Goal: Task Accomplishment & Management: Use online tool/utility

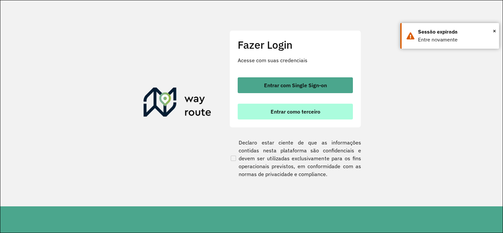
click at [274, 107] on button "Entrar como terceiro" at bounding box center [295, 112] width 115 height 16
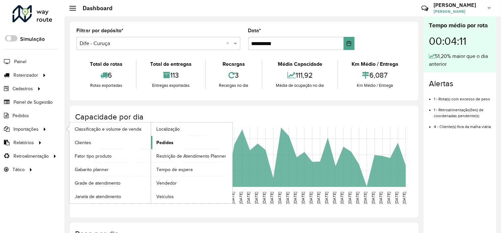
click at [165, 144] on span "Pedidos" at bounding box center [164, 142] width 17 height 7
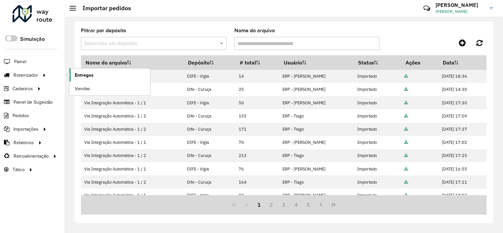
click at [85, 74] on span "Entregas" at bounding box center [84, 75] width 19 height 7
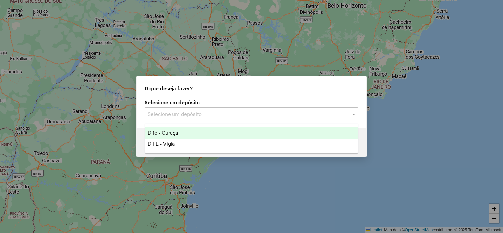
click at [164, 116] on input "text" at bounding box center [245, 114] width 194 height 8
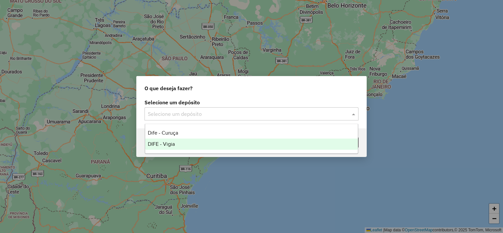
click at [166, 147] on div "DIFE - Vigia" at bounding box center [251, 144] width 213 height 11
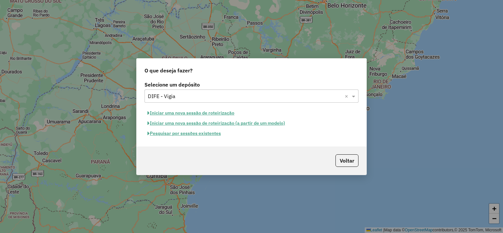
click at [173, 115] on button "Iniciar uma nova sessão de roteirização" at bounding box center [190, 113] width 93 height 10
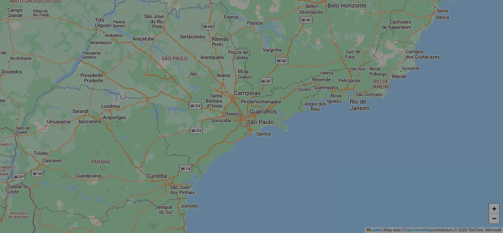
select select "*"
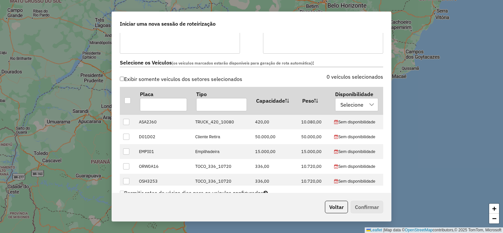
scroll to position [194, 0]
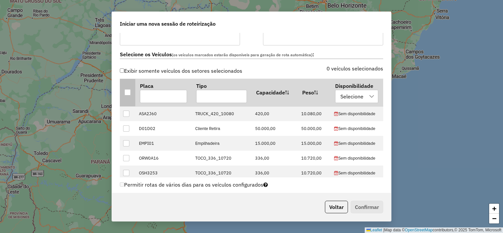
click at [126, 89] on div at bounding box center [127, 92] width 6 height 6
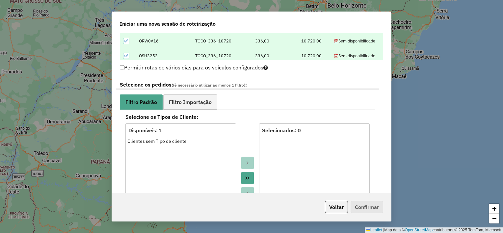
scroll to position [326, 0]
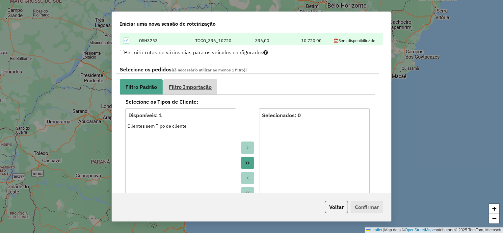
click at [184, 86] on span "Filtro Importação" at bounding box center [190, 86] width 43 height 5
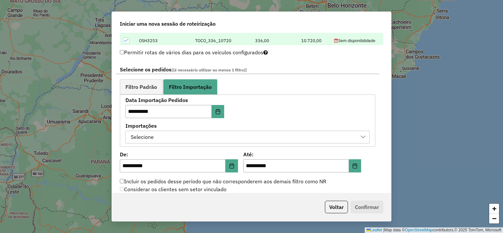
click at [169, 136] on div "Selecione" at bounding box center [242, 137] width 228 height 13
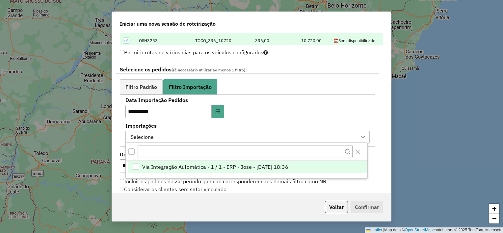
scroll to position [5, 30]
click at [158, 166] on span "Via Integração Automática - 1 / 1 - ERP - Jose - [DATE] 18:36" at bounding box center [215, 167] width 146 height 8
click at [276, 109] on div "**********" at bounding box center [247, 121] width 244 height 46
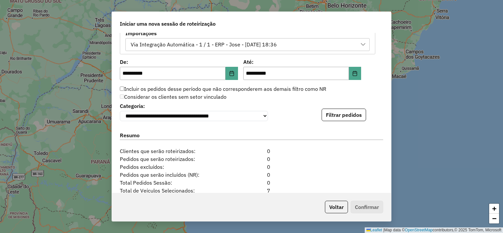
scroll to position [429, 0]
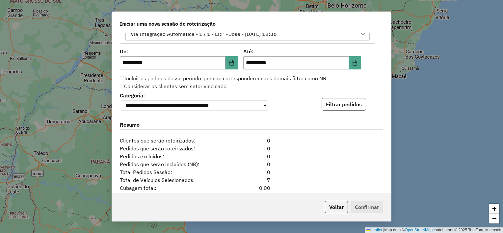
click at [343, 104] on button "Filtrar pedidos" at bounding box center [344, 104] width 44 height 13
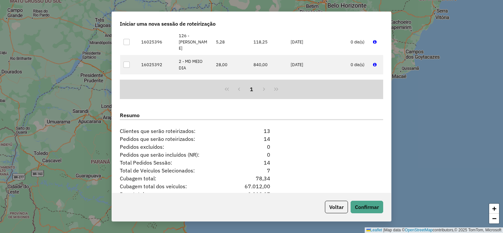
scroll to position [618, 0]
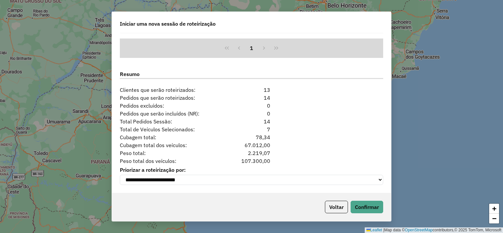
click at [391, 168] on div "**********" at bounding box center [252, 117] width 280 height 210
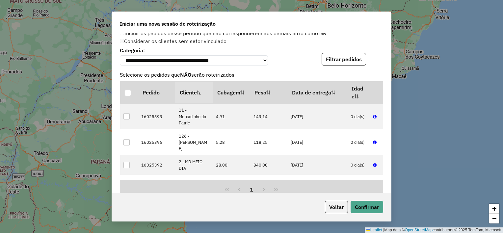
scroll to position [455, 0]
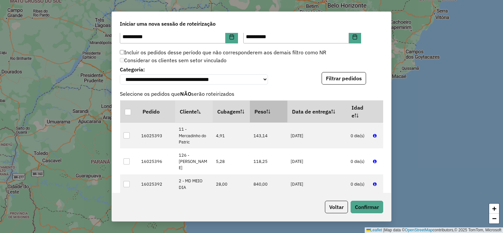
click at [272, 115] on th "Peso" at bounding box center [269, 112] width 38 height 22
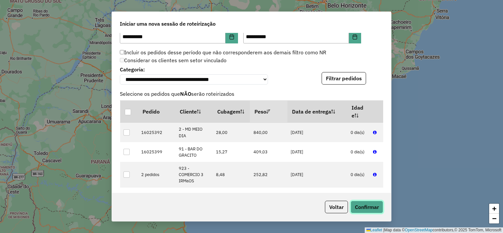
click at [368, 205] on button "Confirmar" at bounding box center [366, 207] width 33 height 13
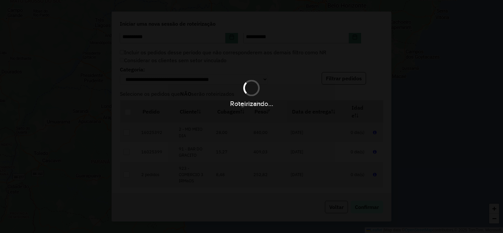
click at [368, 205] on div "Roteirizando..." at bounding box center [251, 116] width 503 height 233
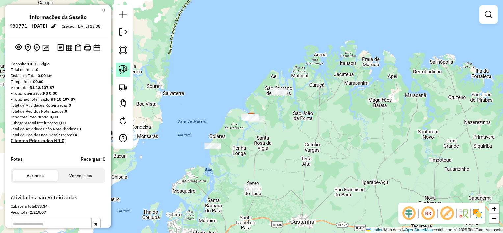
click at [122, 68] on img at bounding box center [122, 69] width 9 height 9
drag, startPoint x: 248, startPoint y: 175, endPoint x: 237, endPoint y: 192, distance: 20.5
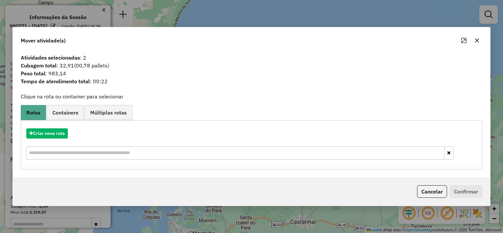
click at [475, 42] on icon "button" at bounding box center [477, 41] width 4 height 4
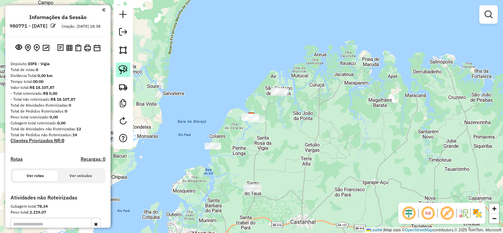
click at [123, 72] on img at bounding box center [122, 69] width 9 height 9
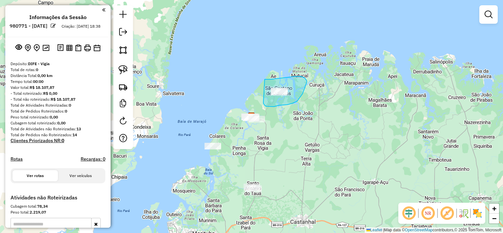
drag, startPoint x: 265, startPoint y: 79, endPoint x: 263, endPoint y: 101, distance: 21.8
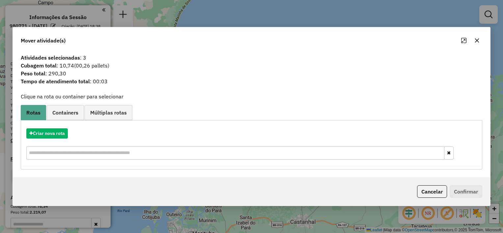
click at [477, 40] on icon "button" at bounding box center [476, 40] width 5 height 5
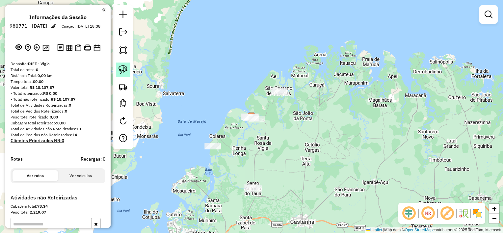
click at [126, 72] on img at bounding box center [122, 69] width 9 height 9
drag, startPoint x: 245, startPoint y: 102, endPoint x: 236, endPoint y: 121, distance: 21.5
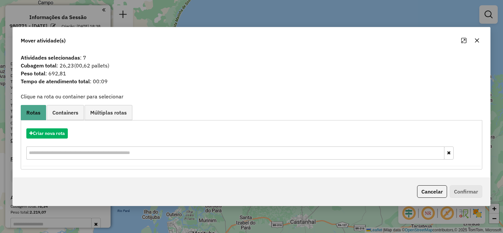
click at [477, 40] on icon "button" at bounding box center [476, 40] width 5 height 5
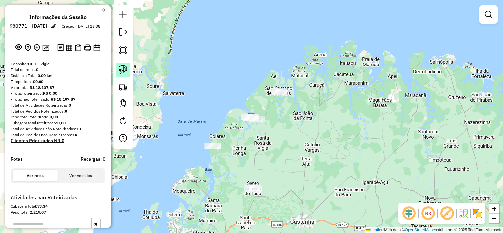
click at [122, 73] on img at bounding box center [122, 69] width 9 height 9
drag, startPoint x: 252, startPoint y: 174, endPoint x: 259, endPoint y: 181, distance: 9.8
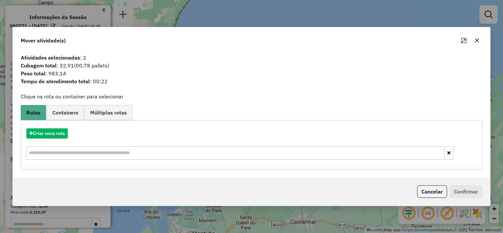
click at [477, 40] on icon "button" at bounding box center [477, 41] width 4 height 4
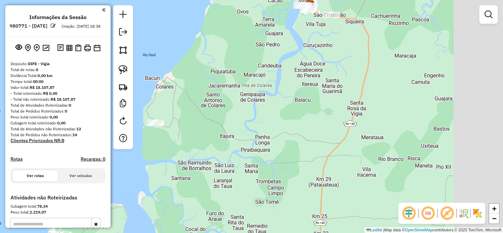
drag, startPoint x: 349, startPoint y: 126, endPoint x: 281, endPoint y: 98, distance: 73.5
click at [281, 98] on div "Janela de atendimento Grade de atendimento Capacidade Transportadoras Veículos …" at bounding box center [251, 116] width 503 height 233
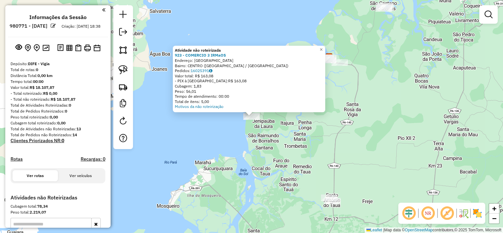
click at [268, 125] on div "Atividade não roteirizada 923 - COMERCIO 3 IRMaOS Endereço: [GEOGRAPHIC_DATA] S…" at bounding box center [251, 116] width 503 height 233
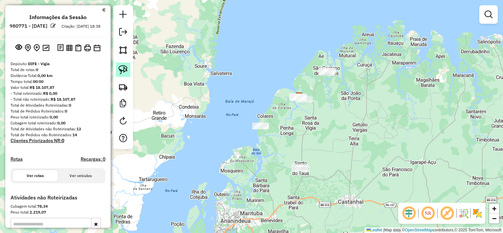
click at [125, 72] on img at bounding box center [122, 69] width 9 height 9
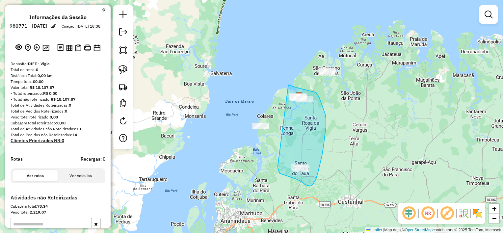
drag, startPoint x: 288, startPoint y: 85, endPoint x: 278, endPoint y: 166, distance: 81.3
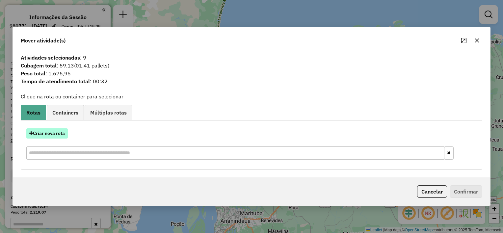
click at [55, 133] on button "Criar nova rota" at bounding box center [46, 133] width 41 height 10
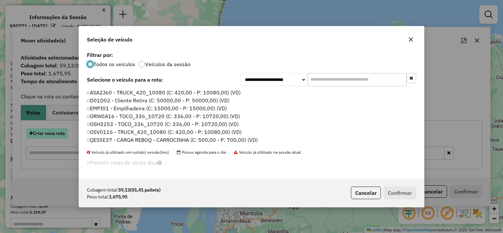
scroll to position [3, 2]
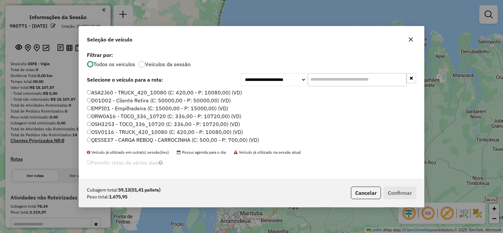
click at [92, 133] on label "OSV0116 - TRUCK_420_10080 (C: 420,00 - P: 10080,00) (VD)" at bounding box center [165, 132] width 156 height 8
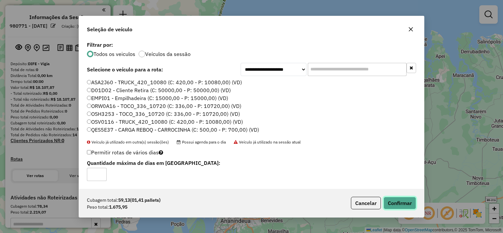
click at [388, 201] on button "Confirmar" at bounding box center [399, 203] width 33 height 13
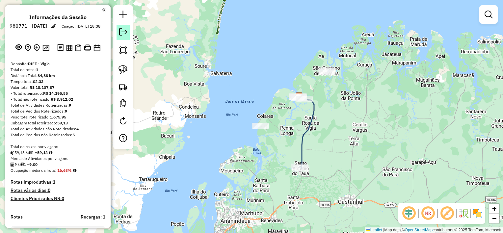
click at [120, 33] on em at bounding box center [123, 32] width 8 height 8
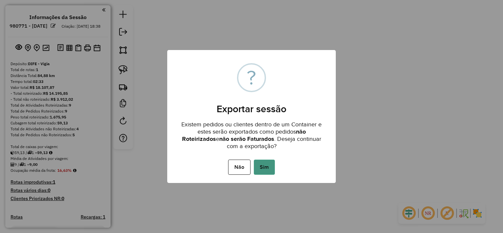
click at [264, 166] on button "Sim" at bounding box center [264, 167] width 21 height 15
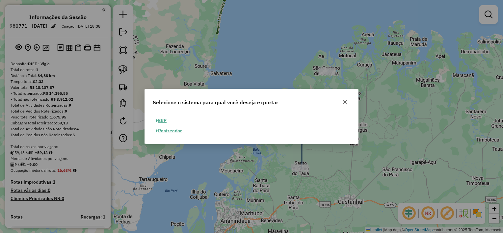
click at [162, 121] on button "ERP" at bounding box center [161, 121] width 17 height 10
select select "**"
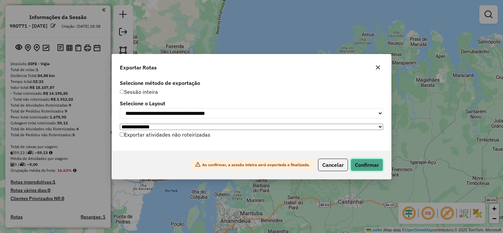
click at [369, 169] on button "Confirmar" at bounding box center [366, 165] width 33 height 13
